Goal: Information Seeking & Learning: Learn about a topic

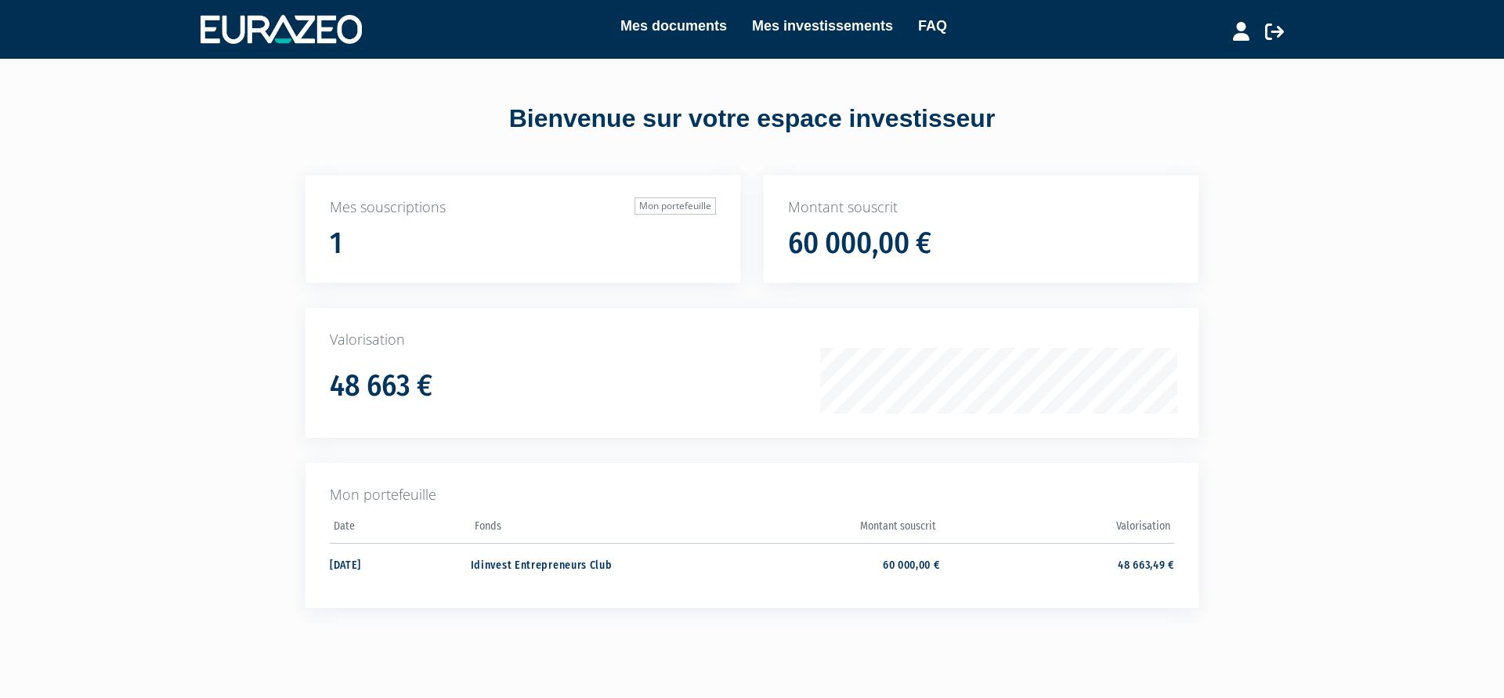
scroll to position [78, 0]
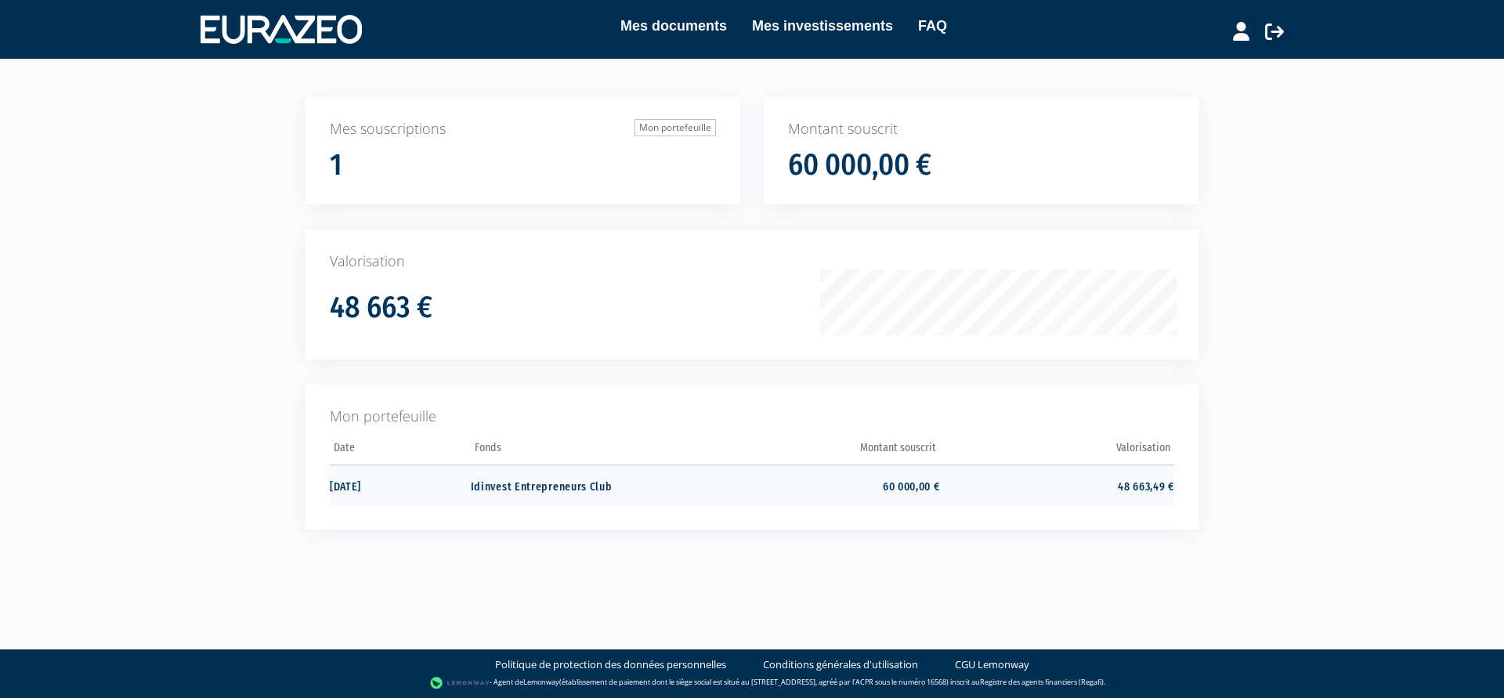
click at [897, 490] on td "60 000,00 €" at bounding box center [822, 485] width 234 height 42
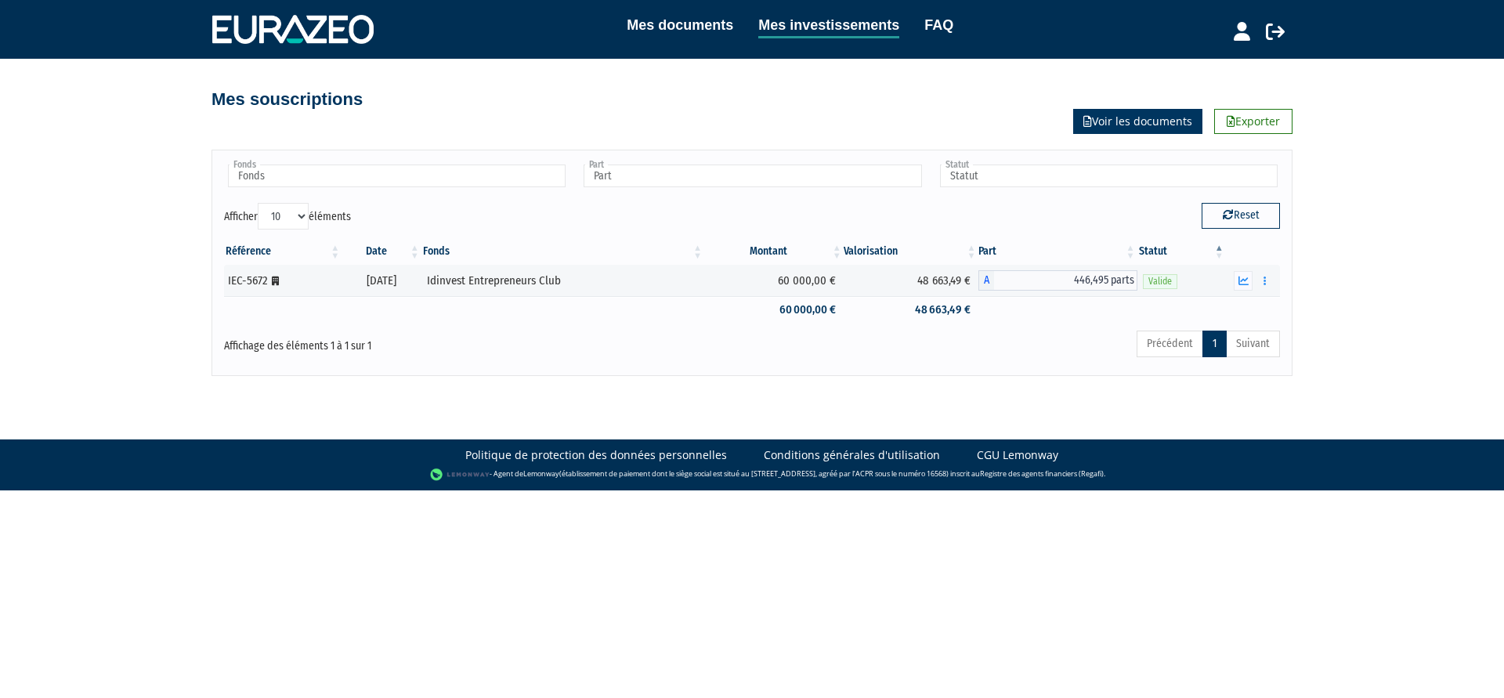
click at [1142, 119] on link "Voir les documents" at bounding box center [1137, 121] width 129 height 25
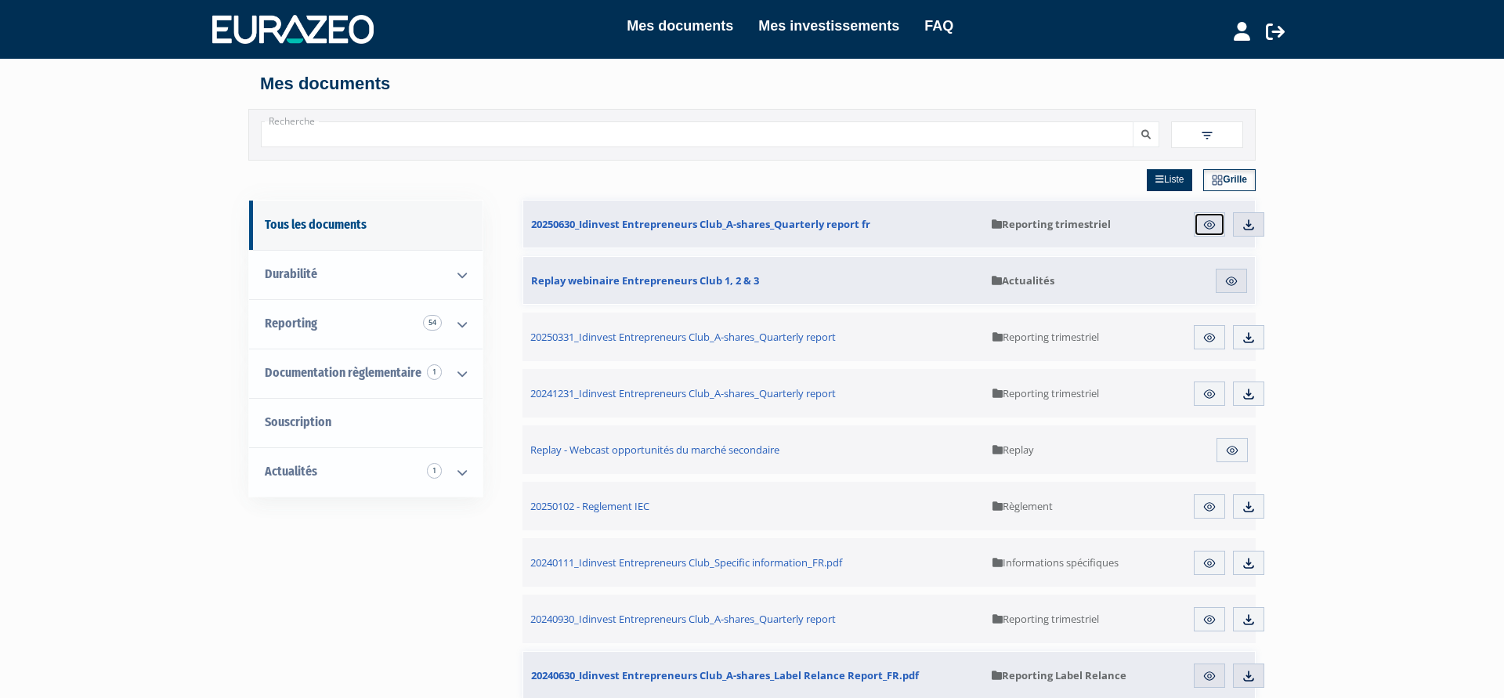
click at [1212, 218] on link "Aperçu" at bounding box center [1209, 224] width 31 height 25
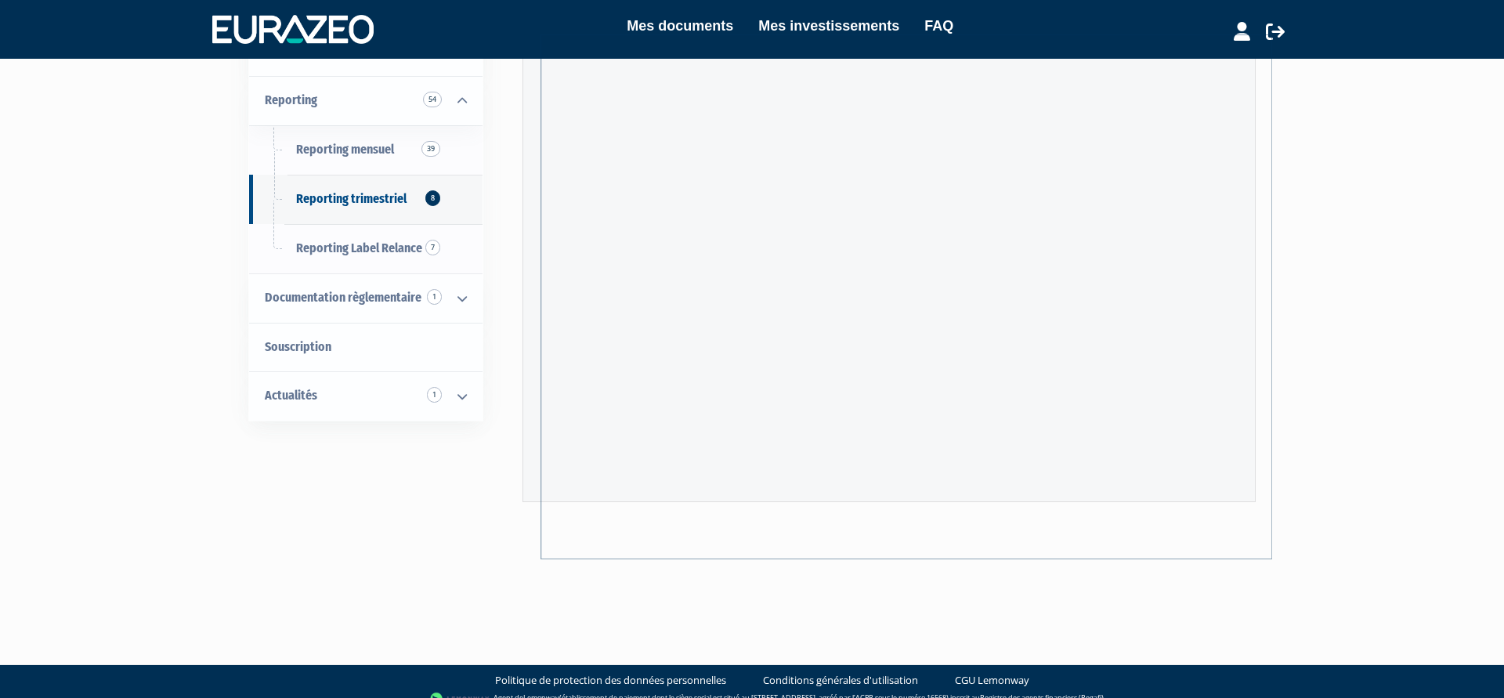
scroll to position [151, 0]
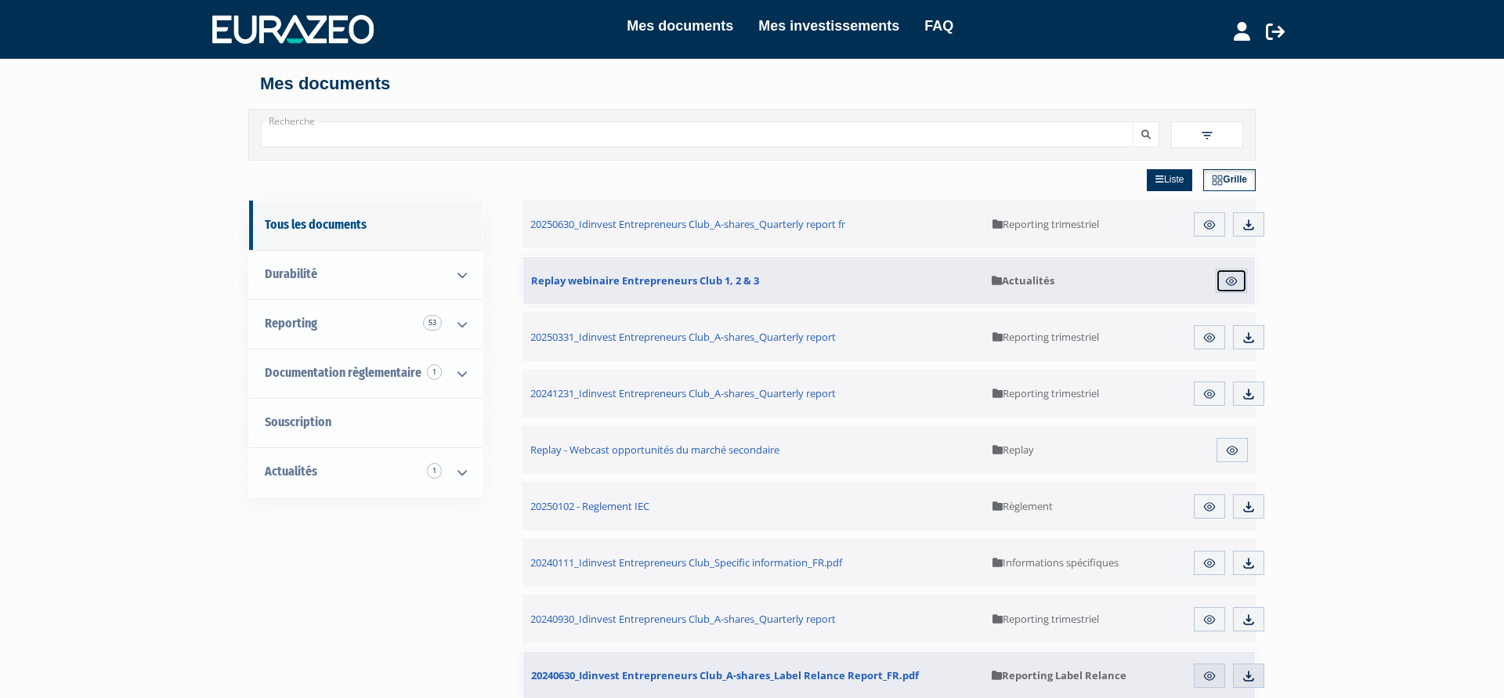
click at [1235, 280] on img at bounding box center [1231, 281] width 14 height 14
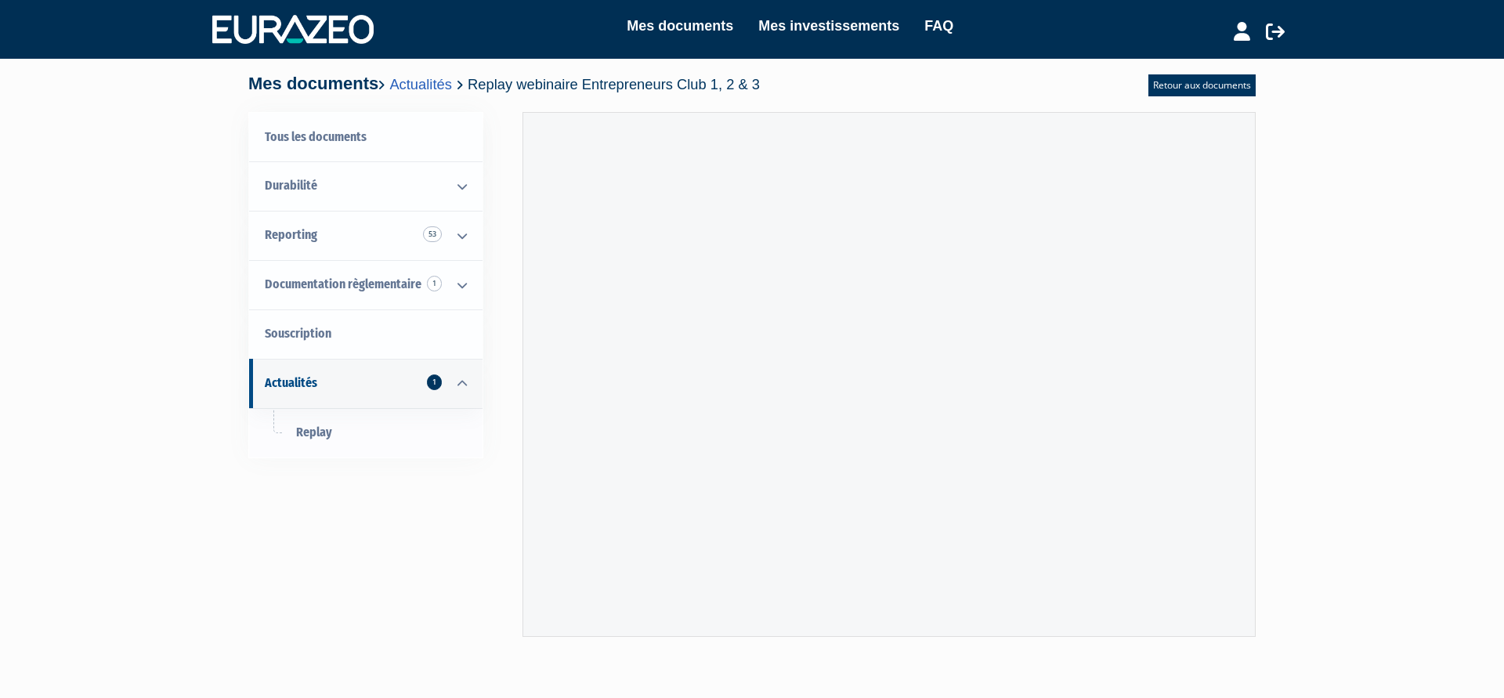
click at [418, 602] on div "Tous les documents Durabilité Informations spécifiques Reporting 53 Reporting m…" at bounding box center [752, 384] width 984 height 545
click at [359, 143] on link "Tous les documents" at bounding box center [365, 137] width 233 height 49
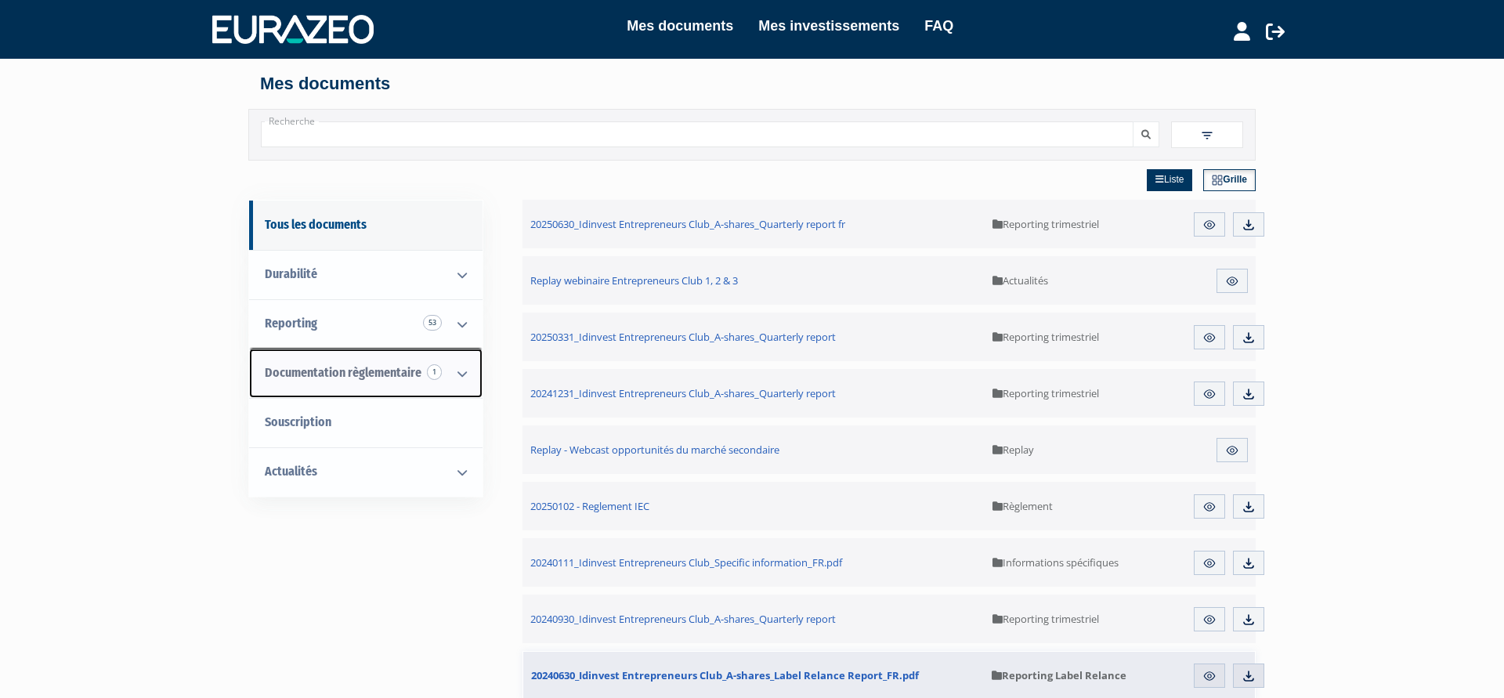
click at [321, 366] on span "Documentation règlementaire 1" at bounding box center [343, 372] width 157 height 15
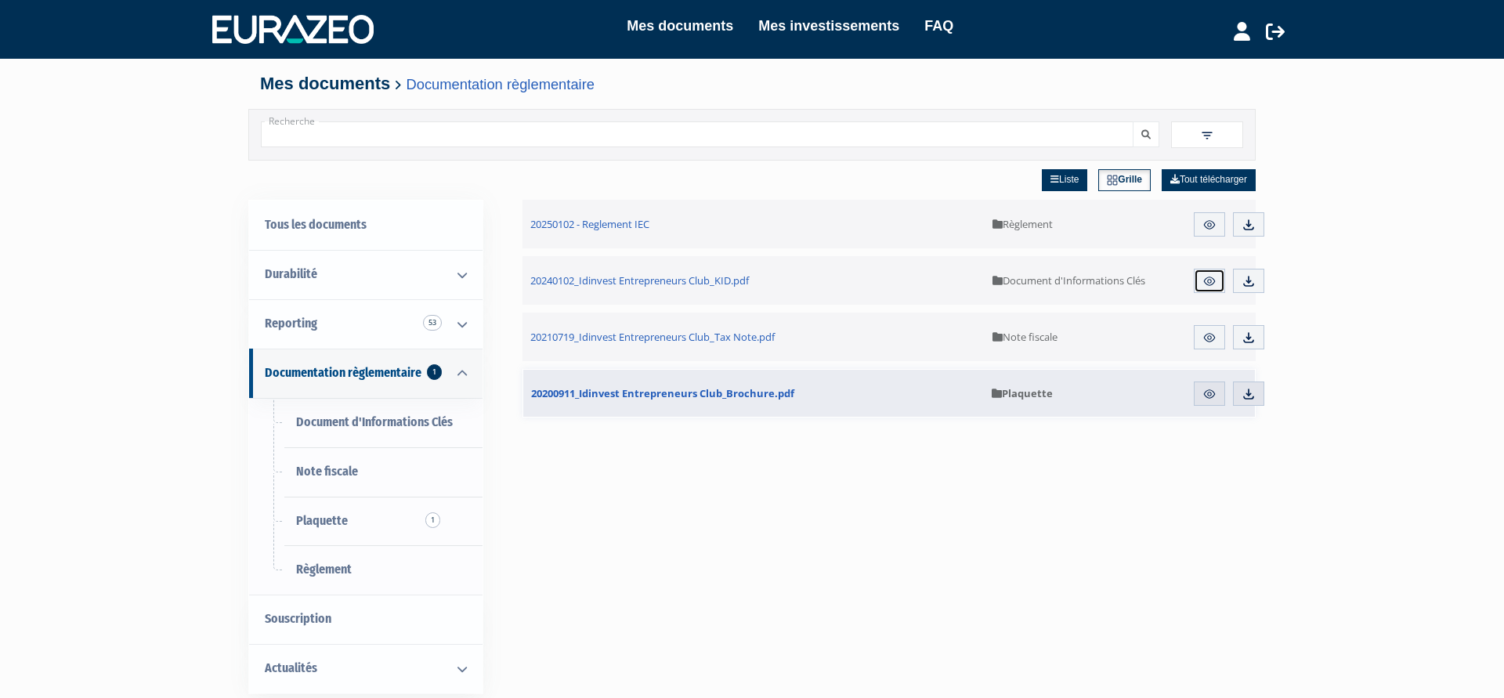
click at [1210, 286] on img at bounding box center [1209, 281] width 14 height 14
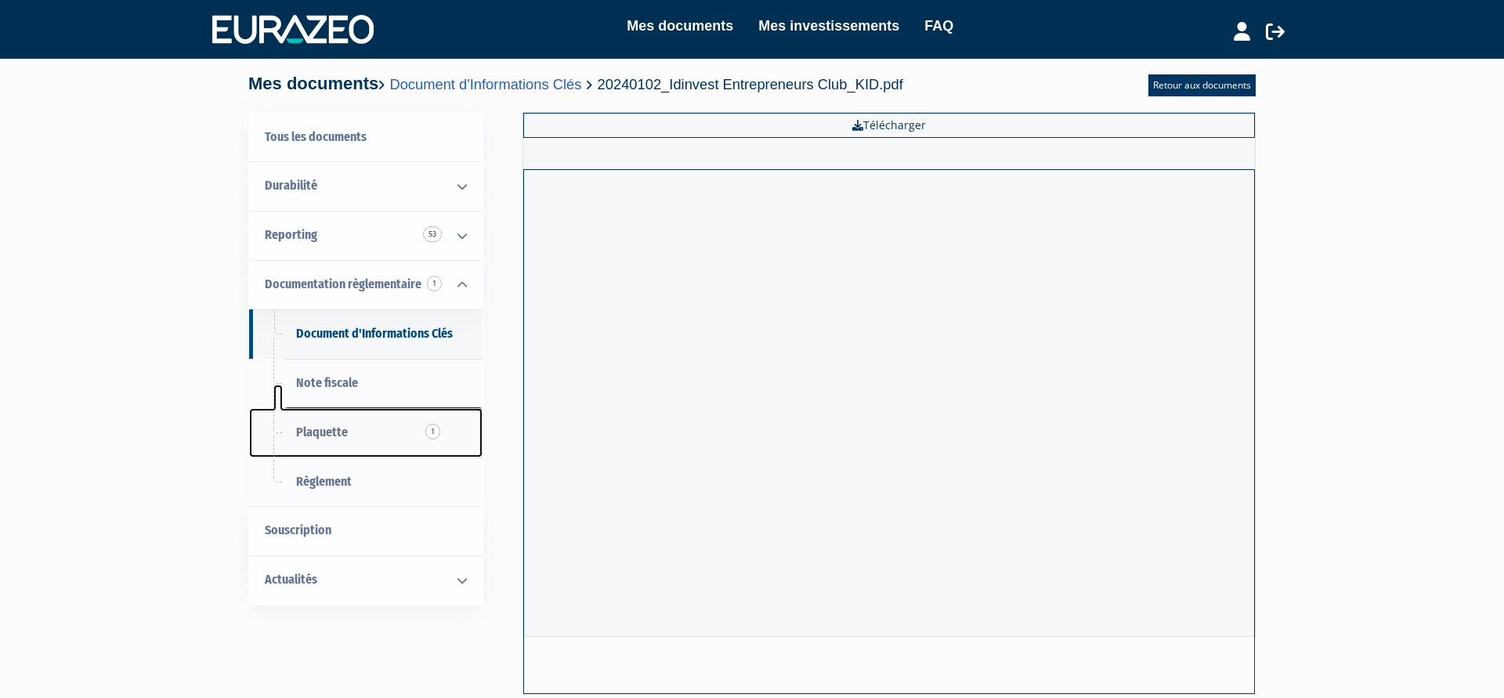
click at [305, 424] on link "Plaquette 1" at bounding box center [365, 432] width 233 height 49
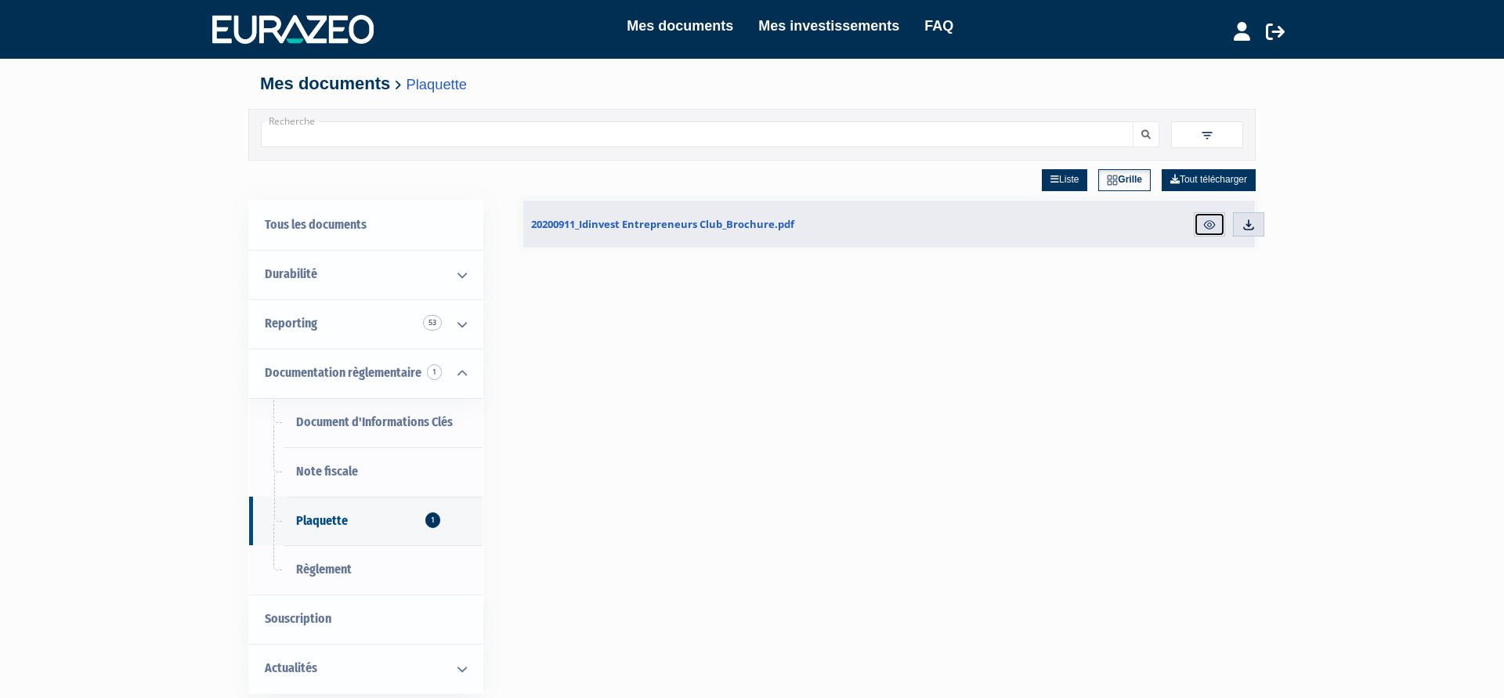
click at [1213, 222] on img at bounding box center [1209, 225] width 14 height 14
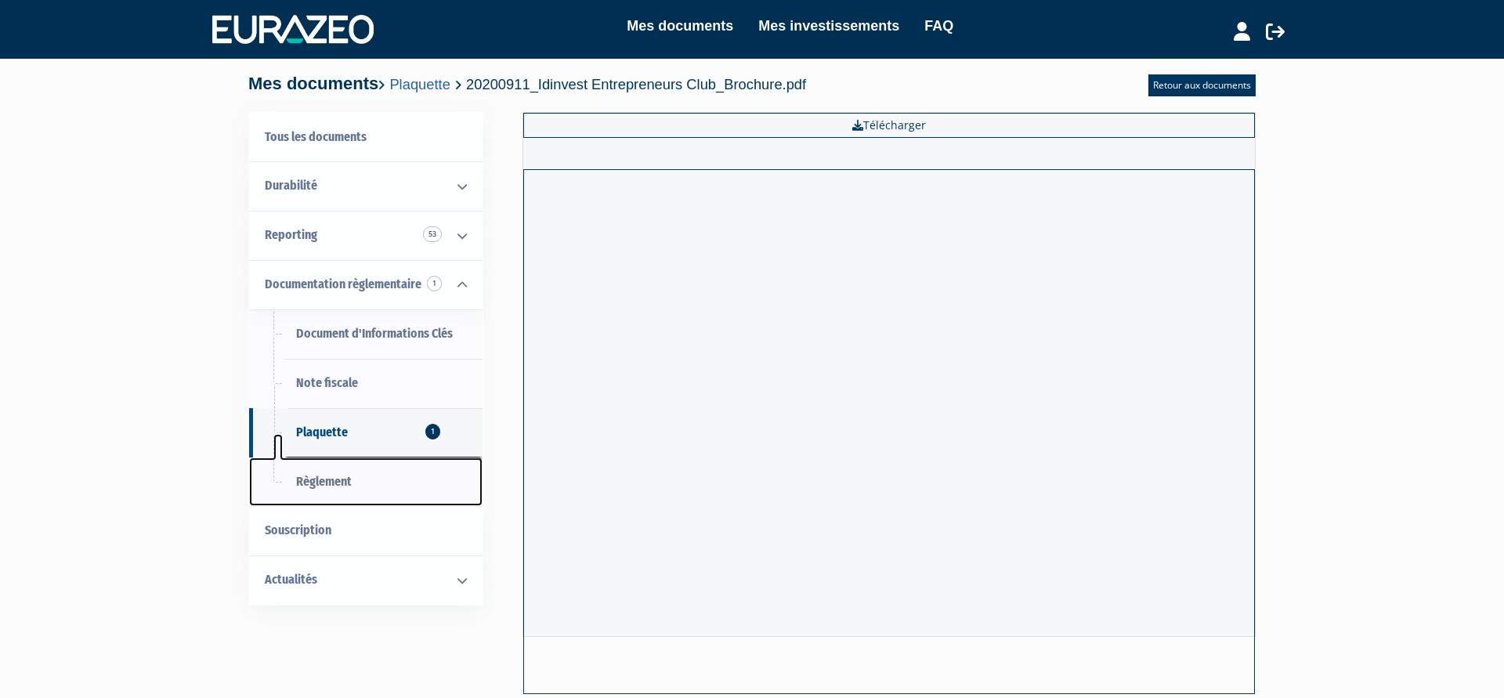
click at [316, 485] on span "Règlement" at bounding box center [324, 481] width 56 height 15
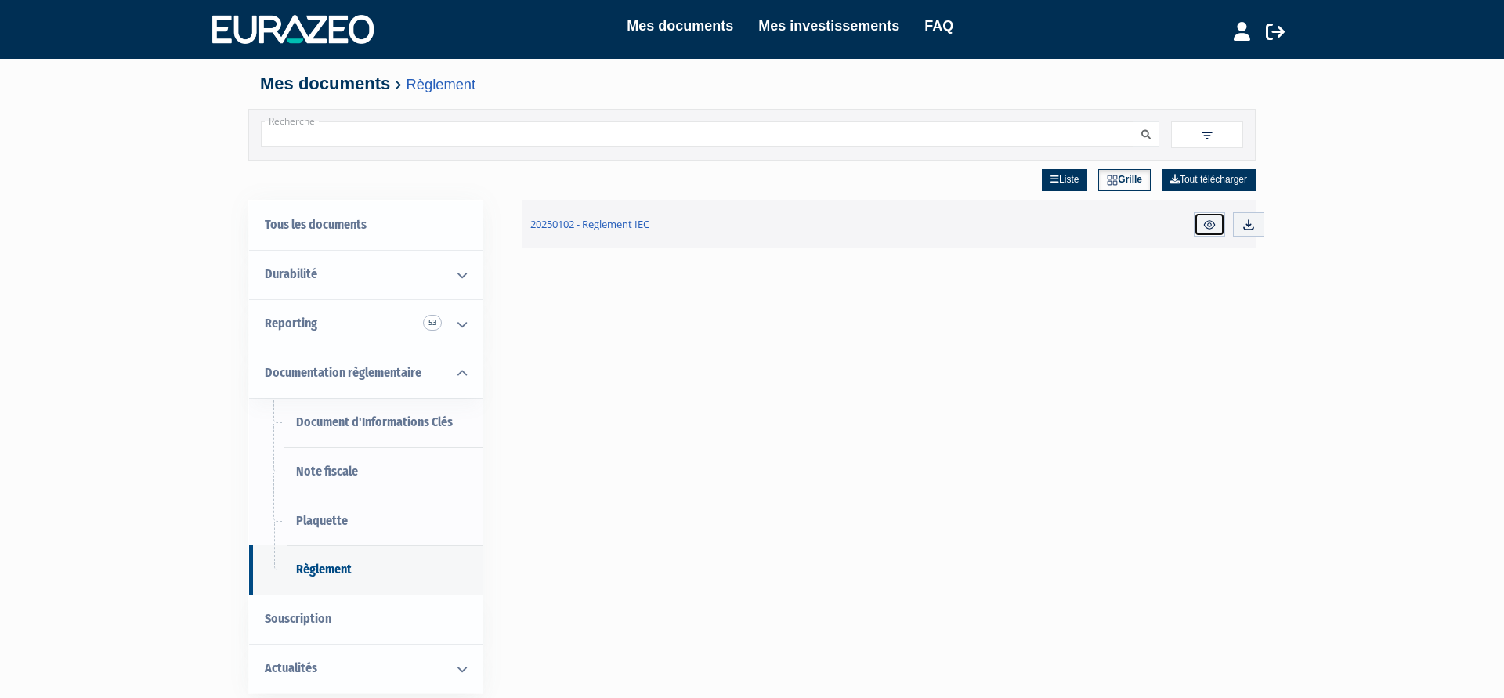
click at [1212, 223] on img at bounding box center [1209, 225] width 14 height 14
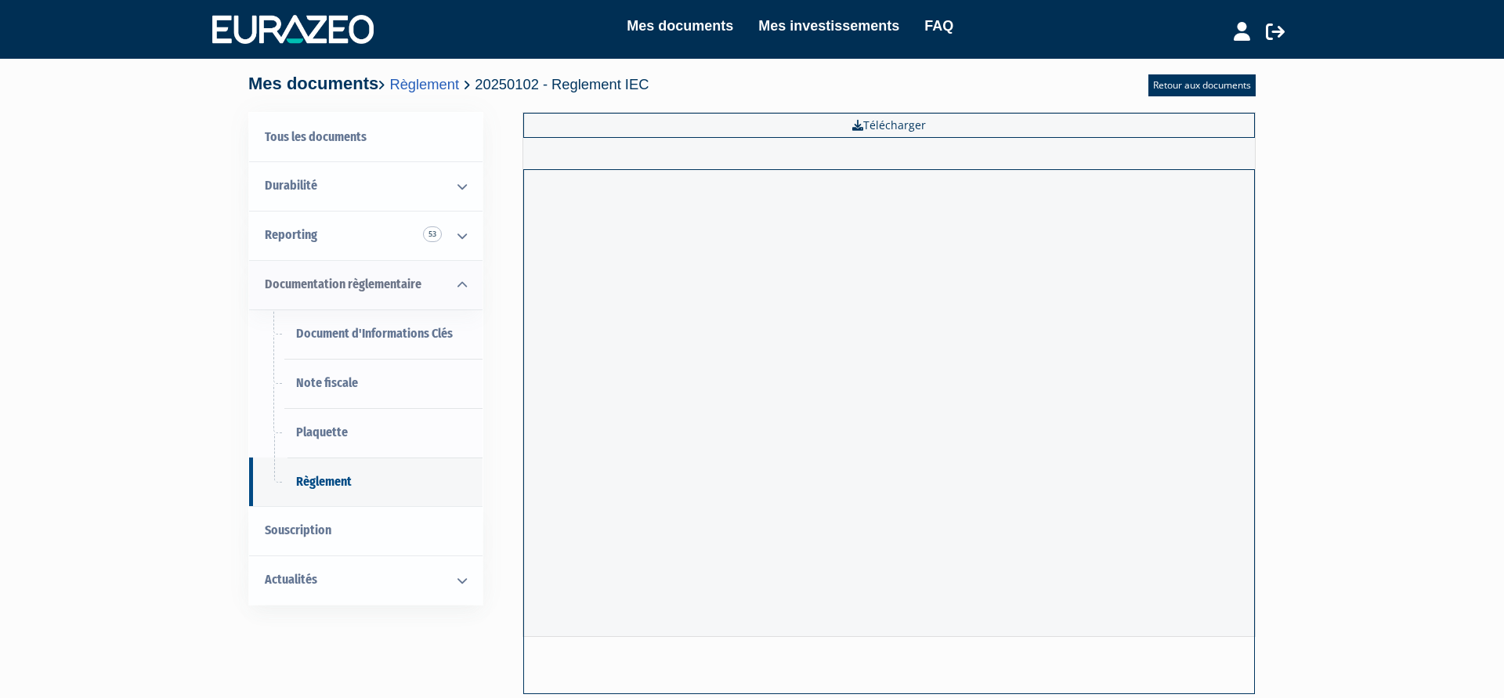
scroll to position [151, 0]
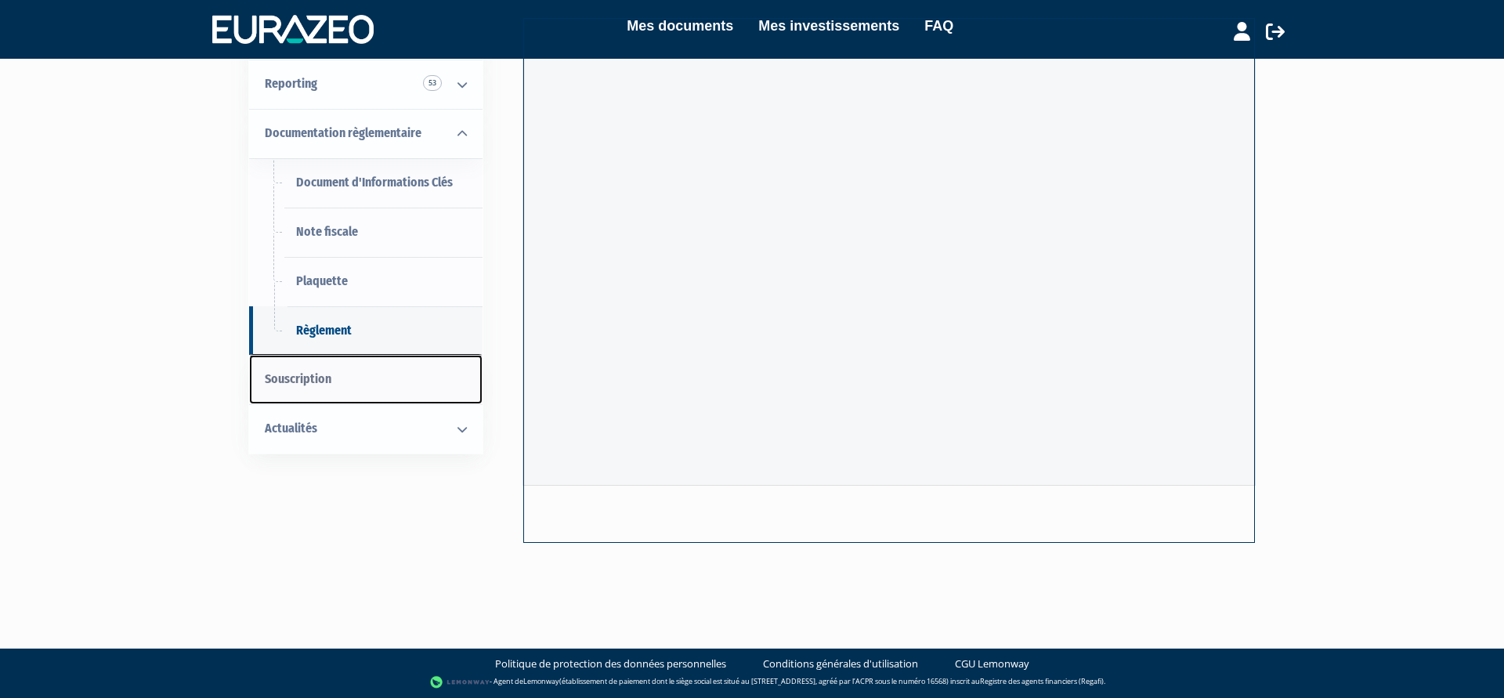
click at [307, 381] on span "Souscription" at bounding box center [298, 378] width 67 height 15
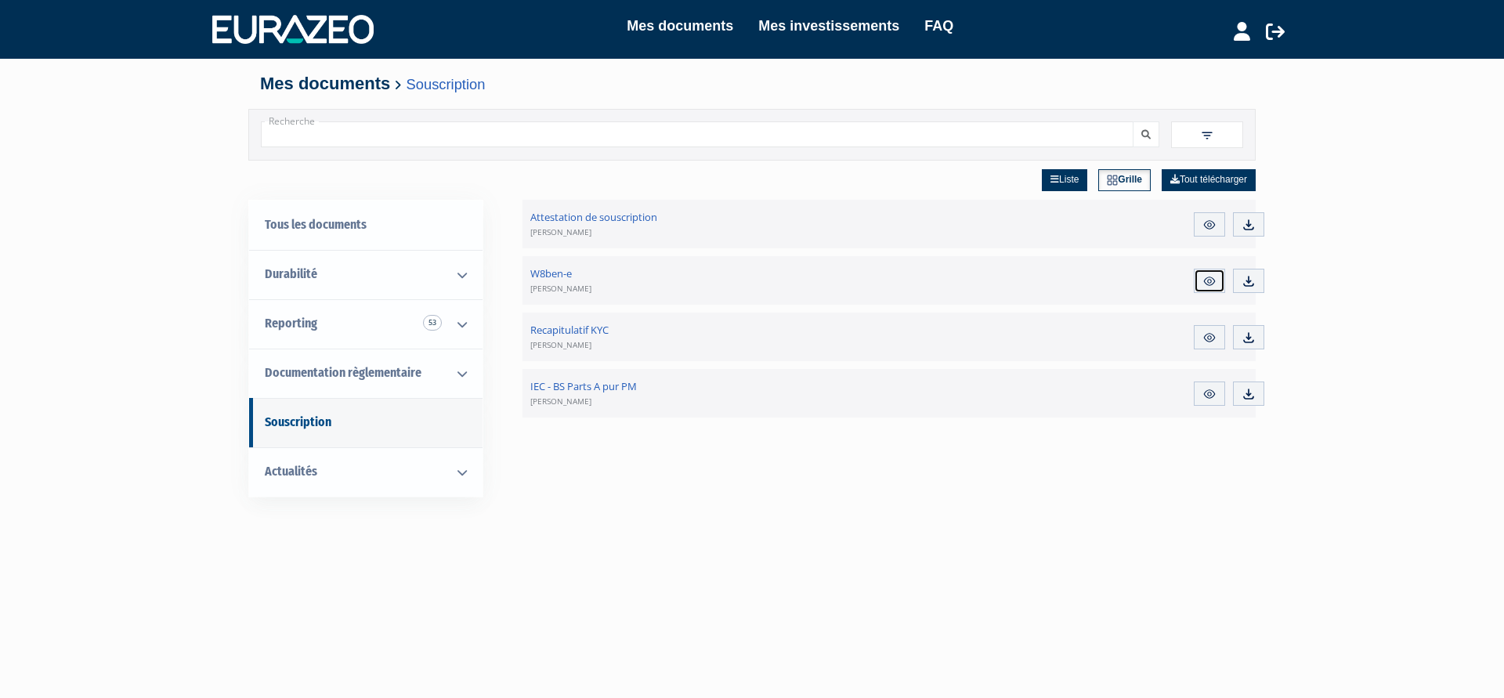
click at [1209, 284] on img at bounding box center [1209, 281] width 14 height 14
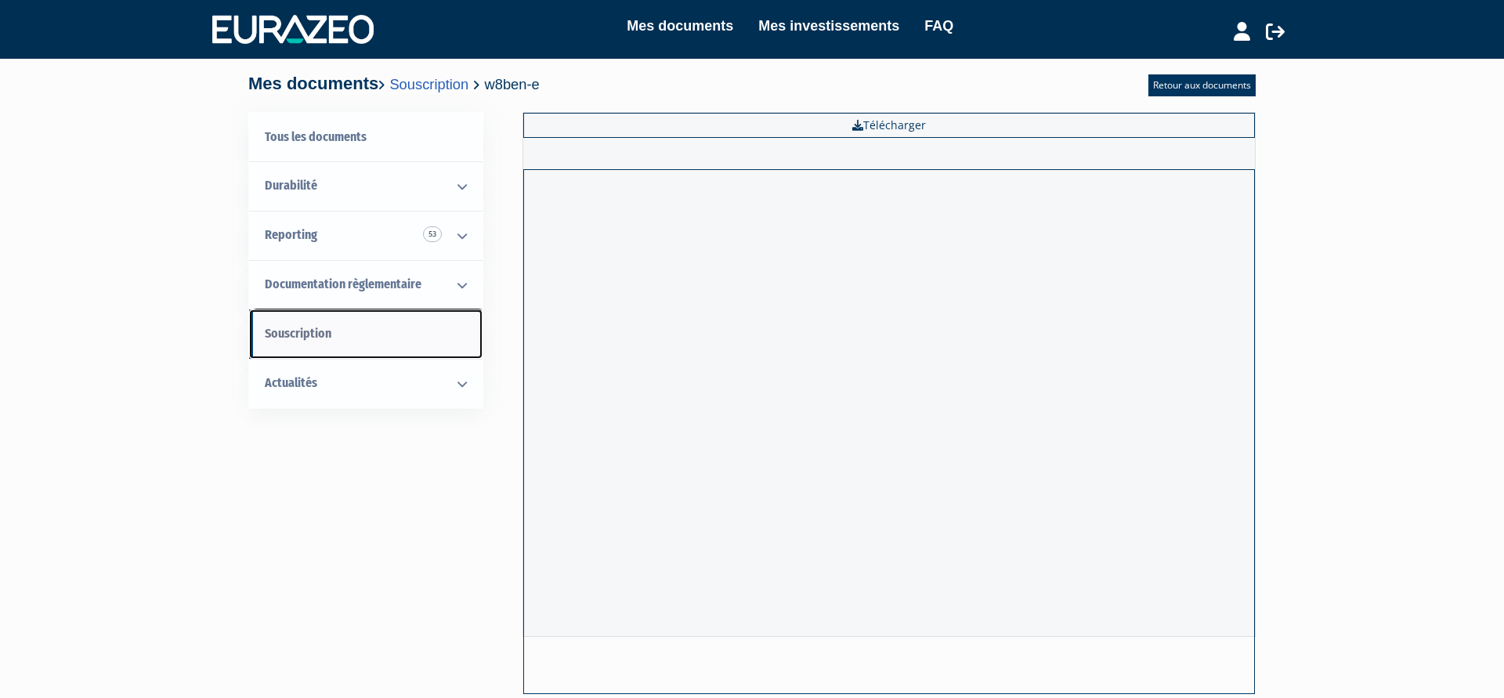
click at [277, 330] on span "Souscription" at bounding box center [298, 333] width 67 height 15
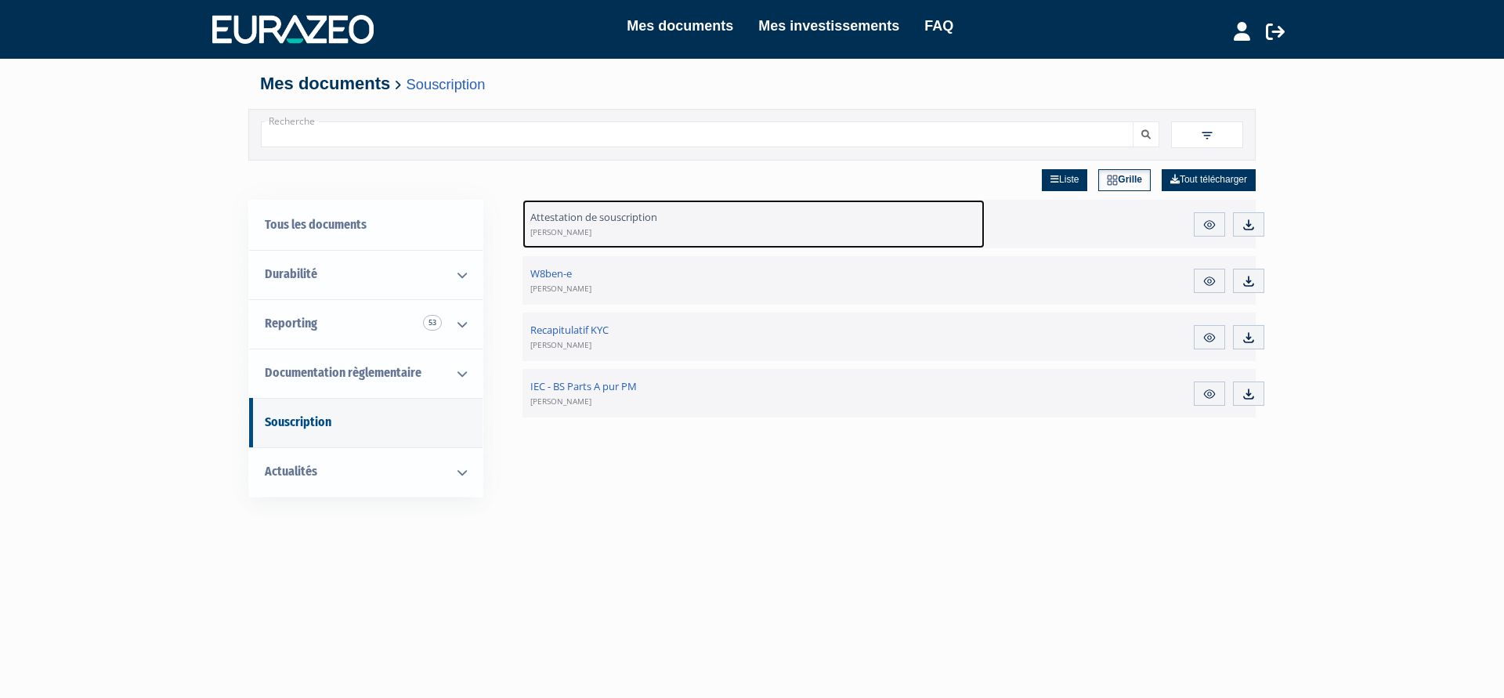
click at [584, 215] on span "Attestation de souscription Sébastien HEUZE" at bounding box center [593, 224] width 127 height 28
